Goal: Complete application form

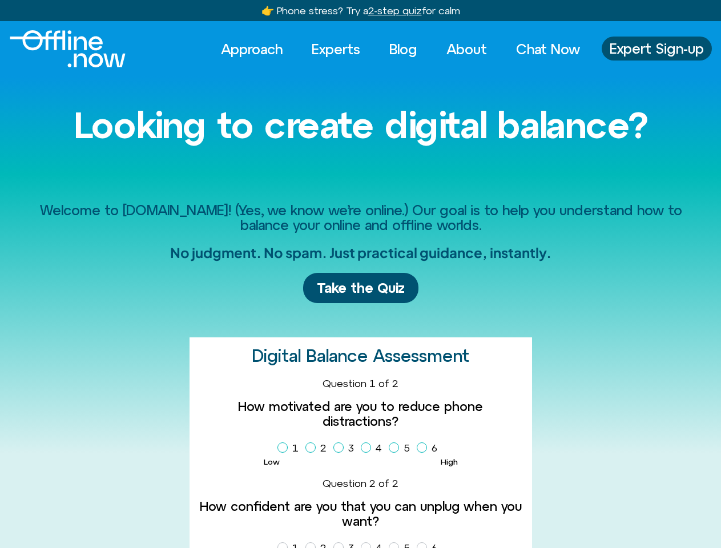
click at [290, 448] on label "1" at bounding box center [290, 447] width 26 height 19
click at [318, 448] on label "2" at bounding box center [318, 447] width 26 height 19
click at [346, 448] on label "3" at bounding box center [345, 447] width 25 height 19
click at [373, 448] on label "4" at bounding box center [374, 447] width 26 height 19
click at [401, 448] on label "5" at bounding box center [402, 447] width 26 height 19
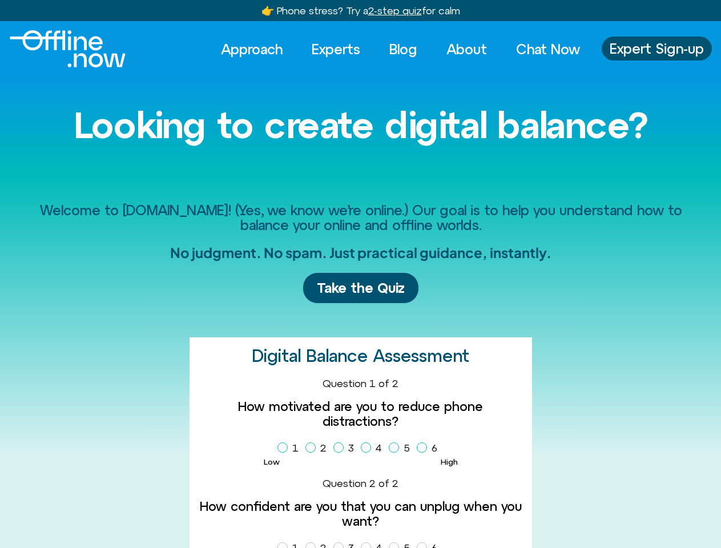
click at [429, 448] on label "6" at bounding box center [429, 447] width 25 height 19
click at [290, 543] on label "1" at bounding box center [290, 547] width 26 height 19
click at [318, 543] on label "2" at bounding box center [318, 547] width 26 height 19
click at [346, 543] on label "3" at bounding box center [345, 547] width 25 height 19
click at [373, 543] on label "4" at bounding box center [374, 547] width 26 height 19
